Goal: Book appointment/travel/reservation

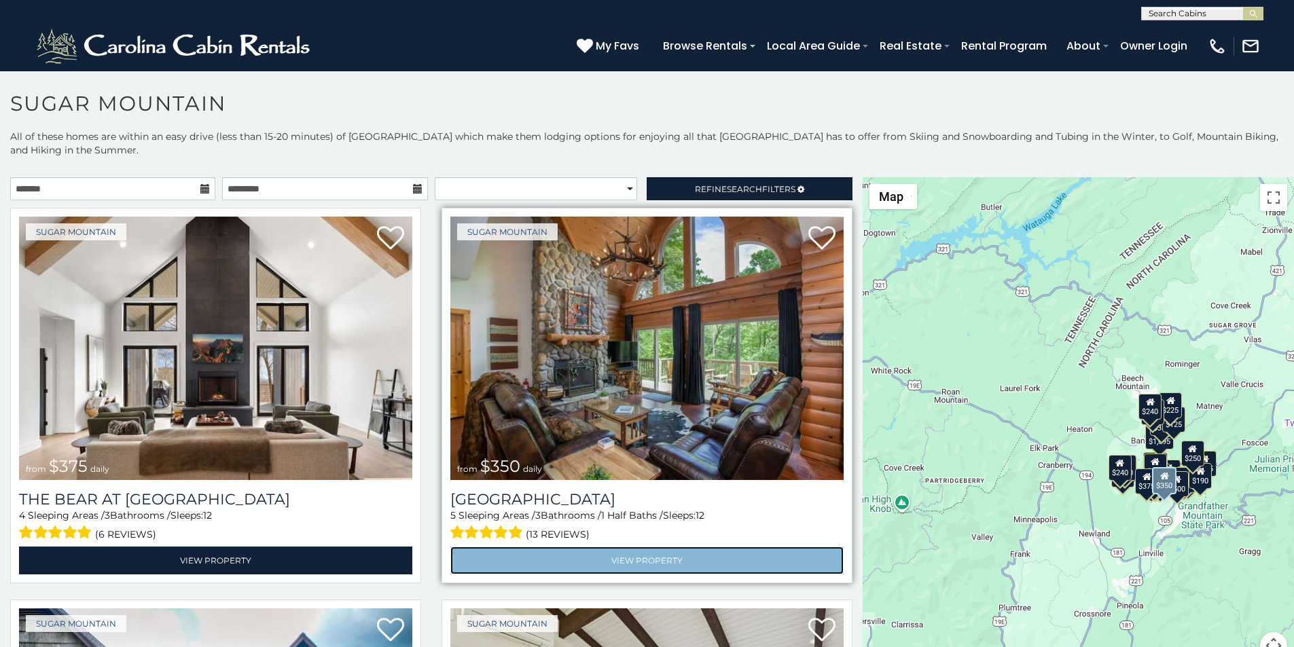
click at [484, 547] on link "View Property" at bounding box center [646, 561] width 393 height 28
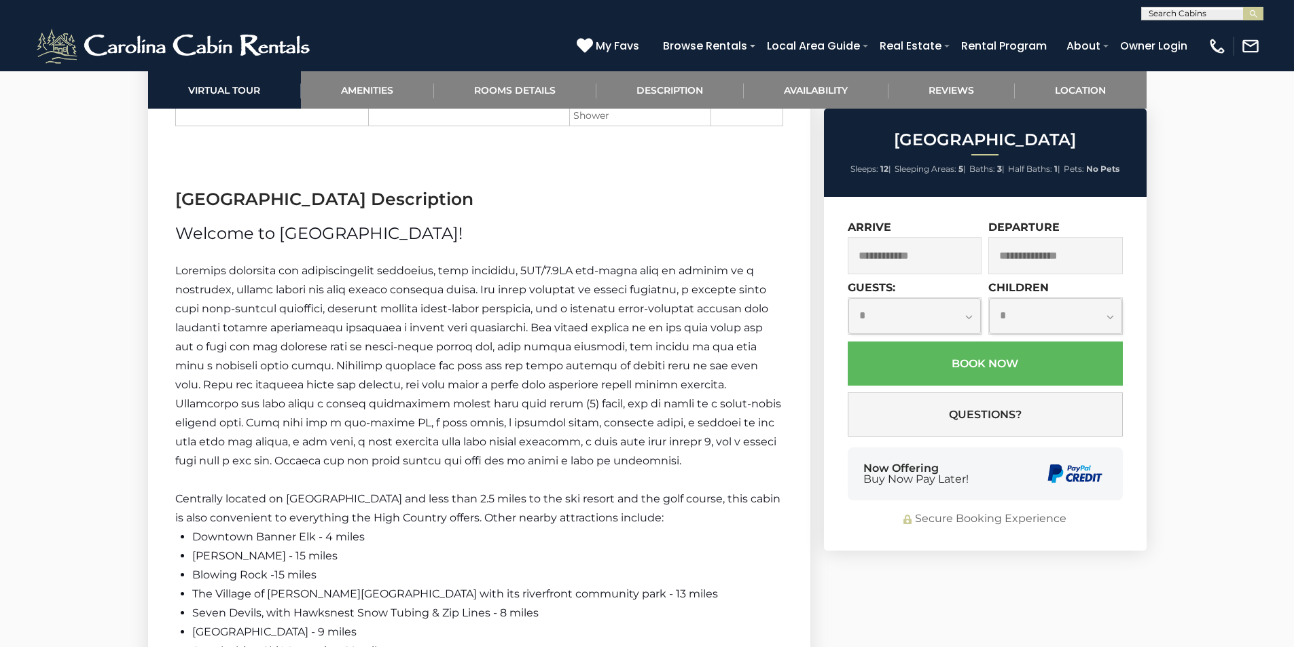
scroll to position [2063, 0]
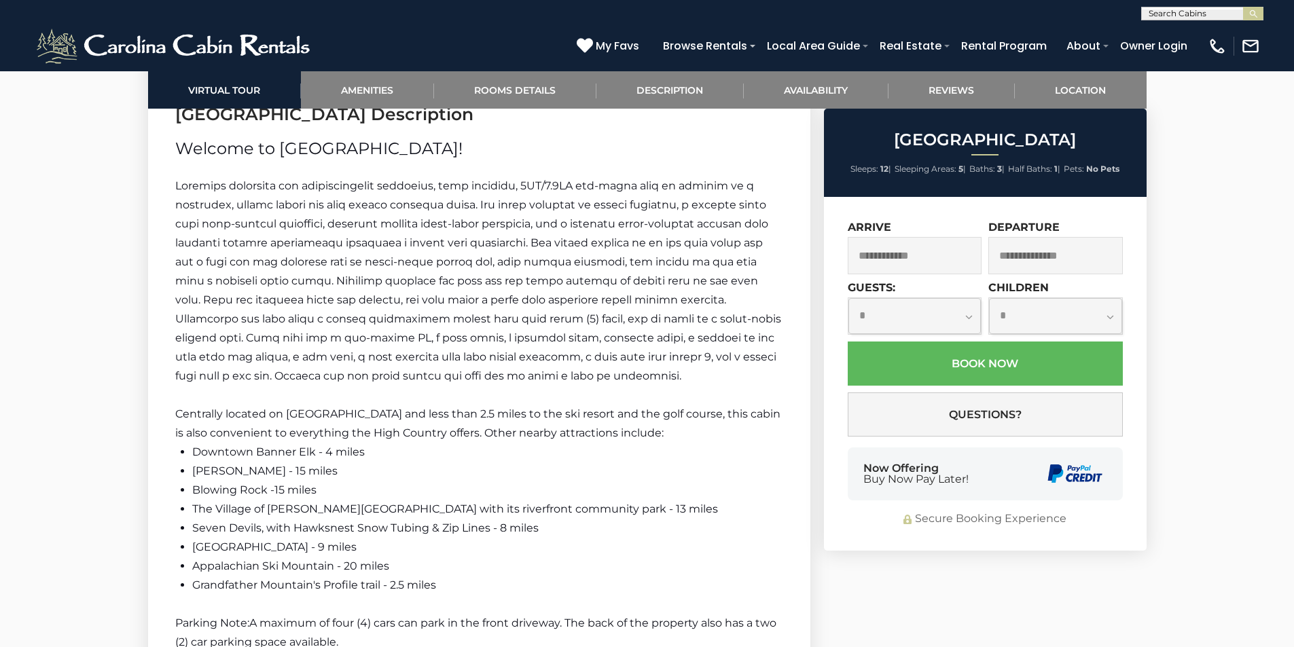
click at [862, 453] on div "Now Offering Buy Now Pay Later!" at bounding box center [985, 474] width 275 height 53
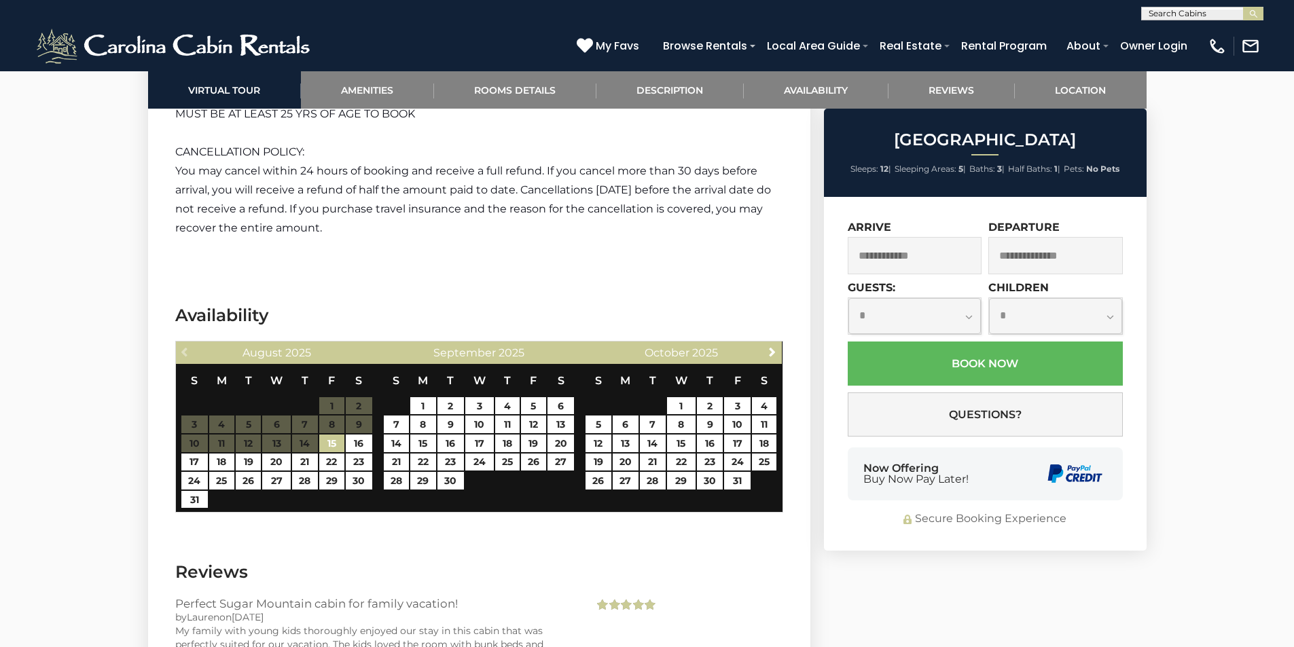
scroll to position [2735, 0]
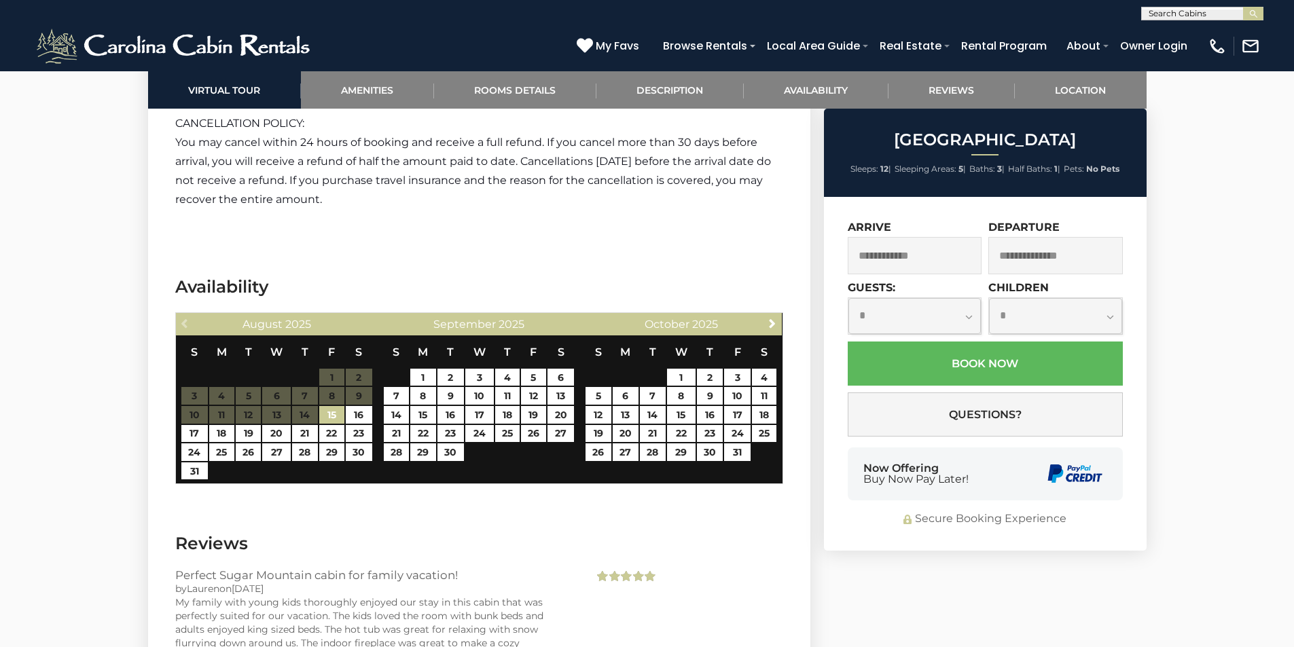
click at [1002, 481] on div "Now Offering Buy Now Pay Later!" at bounding box center [985, 474] width 275 height 53
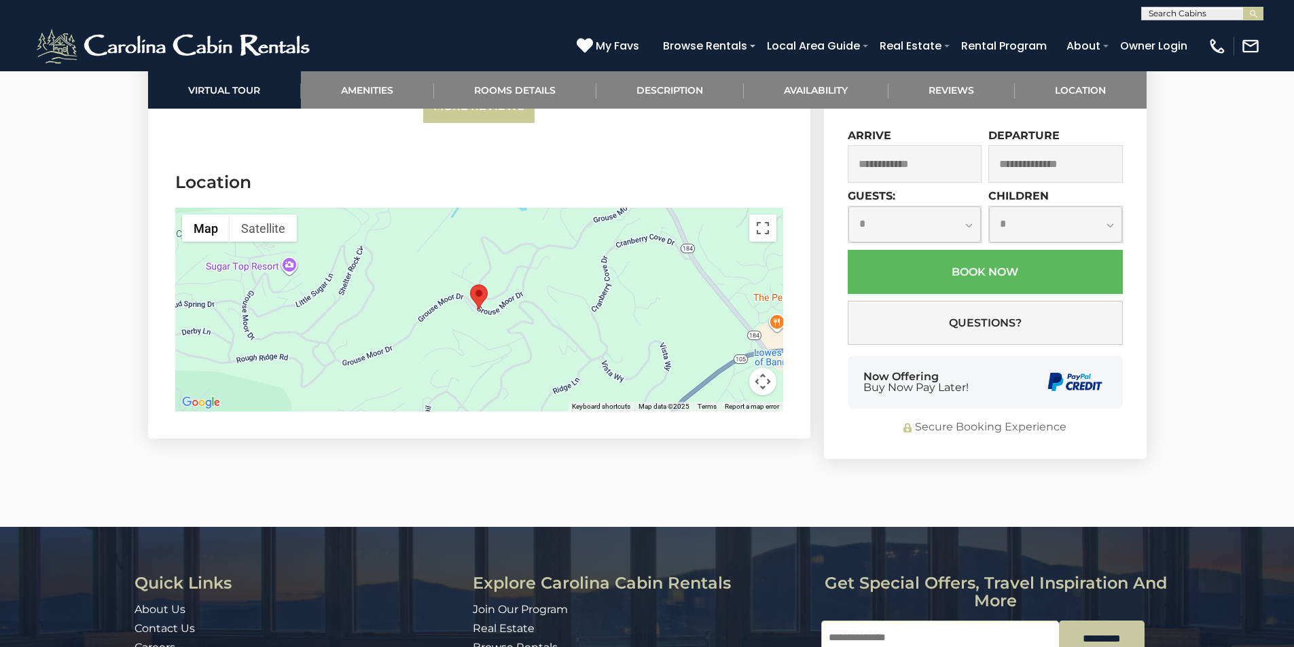
scroll to position [3691, 0]
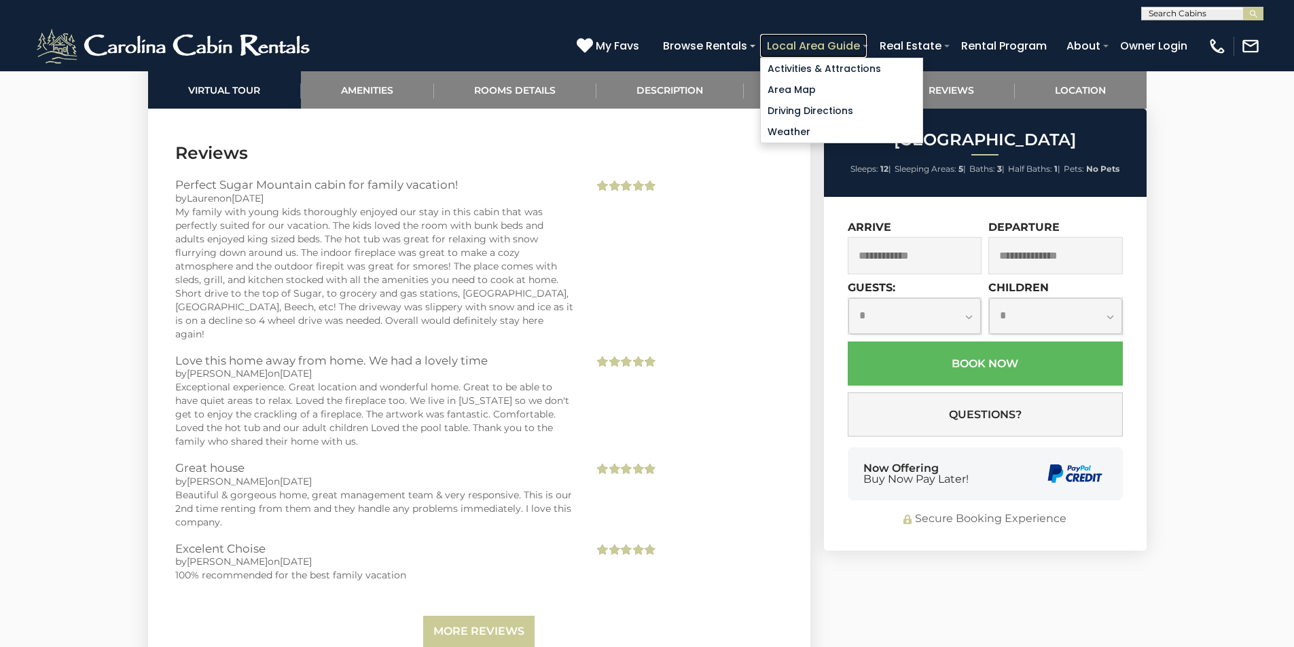
click at [861, 46] on link "Local Area Guide" at bounding box center [813, 46] width 107 height 24
